Goal: Information Seeking & Learning: Find specific fact

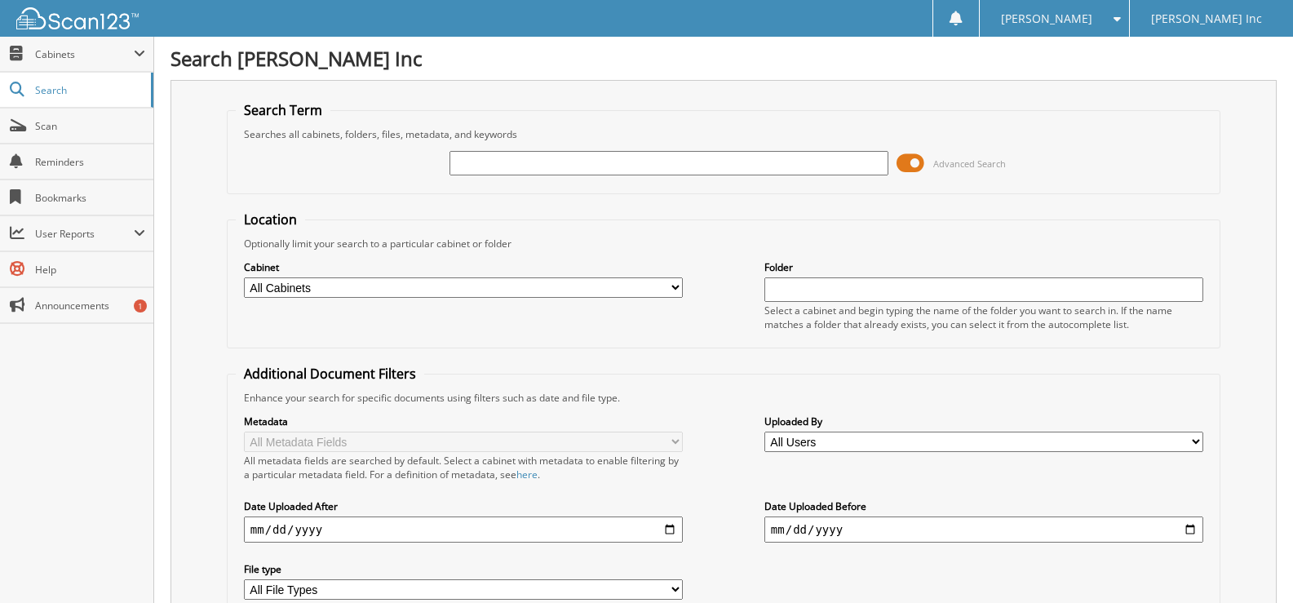
click at [70, 88] on span "Search" at bounding box center [89, 90] width 108 height 14
click at [588, 155] on input "text" at bounding box center [668, 163] width 439 height 24
type input "6547430"
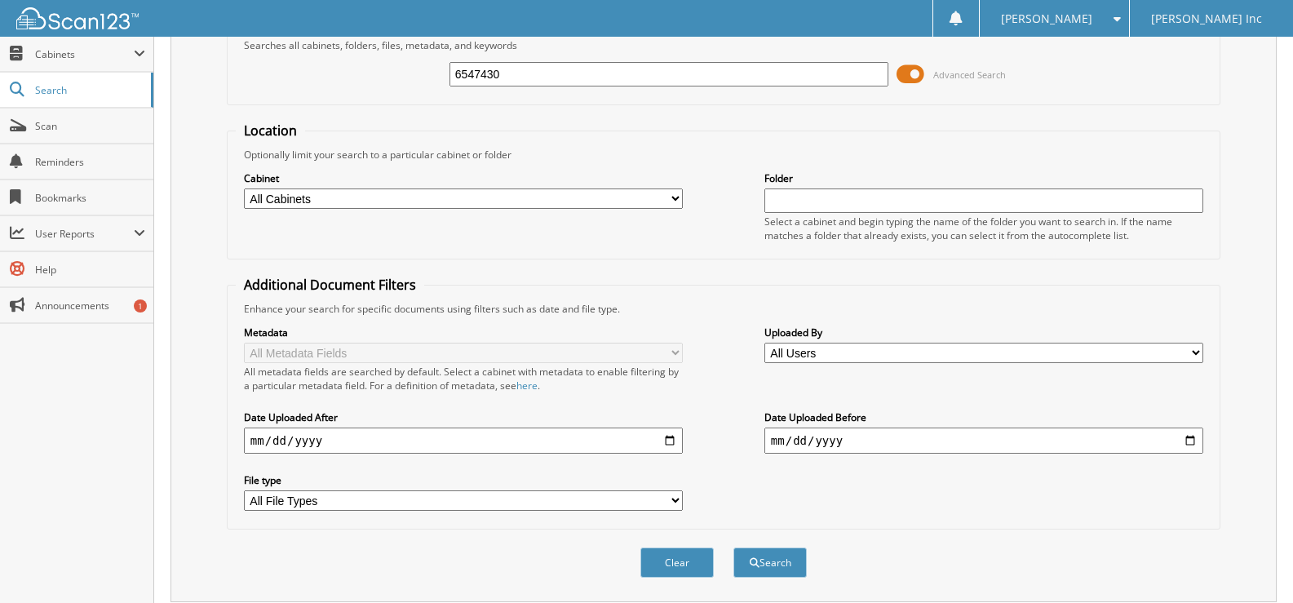
scroll to position [195, 0]
